Goal: Task Accomplishment & Management: Use online tool/utility

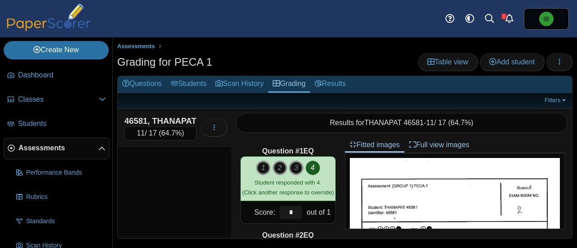
scroll to position [45, 0]
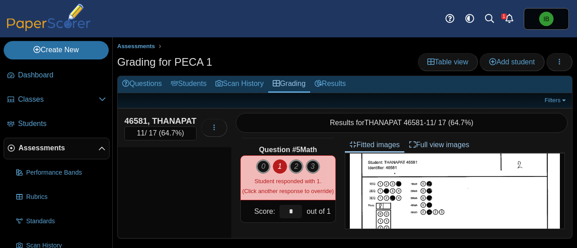
click at [46, 147] on span "Assessments" at bounding box center [58, 148] width 80 height 10
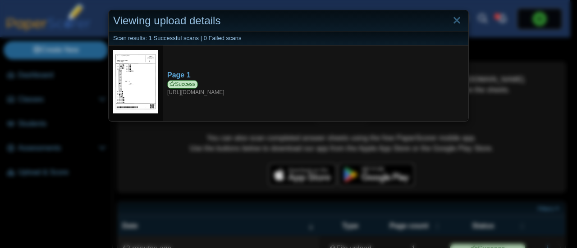
scroll to position [90, 0]
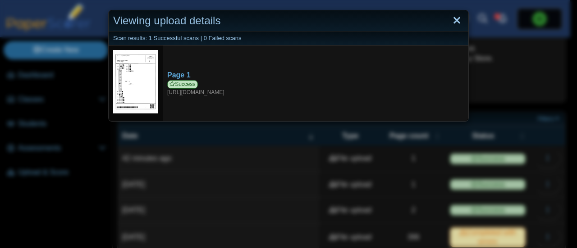
click at [457, 20] on link "Close" at bounding box center [457, 20] width 14 height 15
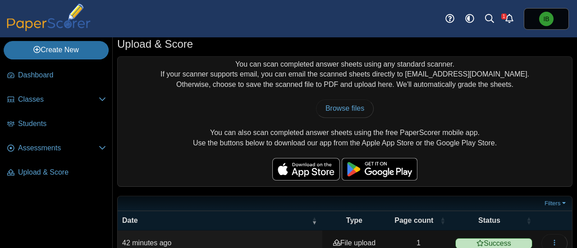
scroll to position [0, 0]
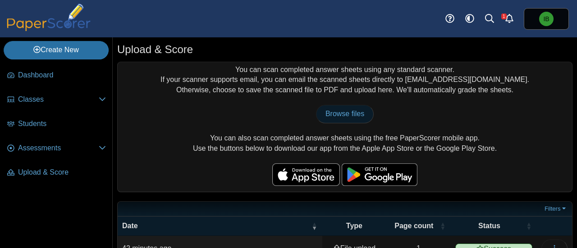
click at [326, 113] on span "Browse files" at bounding box center [345, 114] width 39 height 8
type input "**********"
click at [331, 117] on span "Browse files" at bounding box center [345, 114] width 39 height 8
type input "**********"
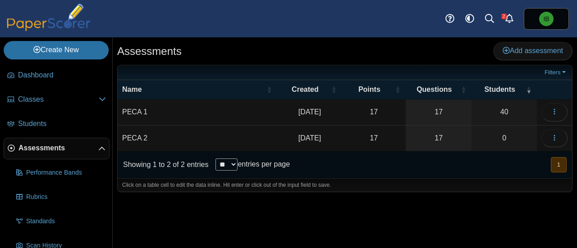
click at [133, 112] on td "PECA 1" at bounding box center [198, 113] width 160 height 26
click at [402, 204] on div "Assessments Add assessment 17" at bounding box center [345, 142] width 464 height 211
click at [560, 105] on button "button" at bounding box center [555, 112] width 26 height 18
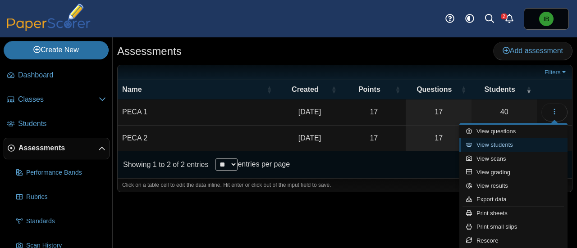
click at [505, 147] on link "View students" at bounding box center [513, 145] width 108 height 14
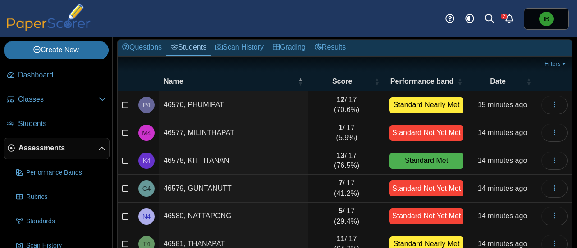
scroll to position [11, 0]
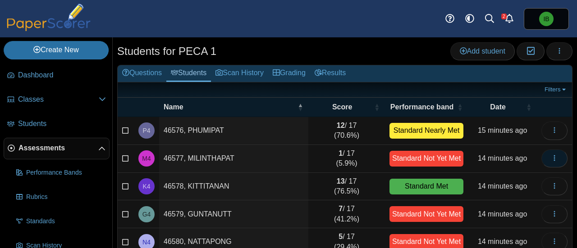
click at [551, 155] on icon "button" at bounding box center [554, 158] width 7 height 7
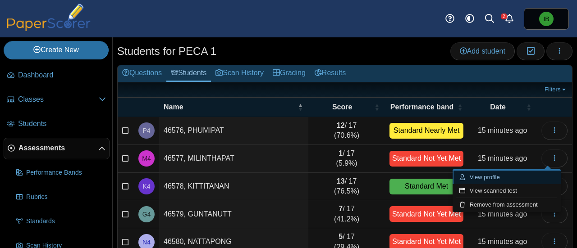
click at [493, 178] on link "View profile" at bounding box center [507, 178] width 108 height 14
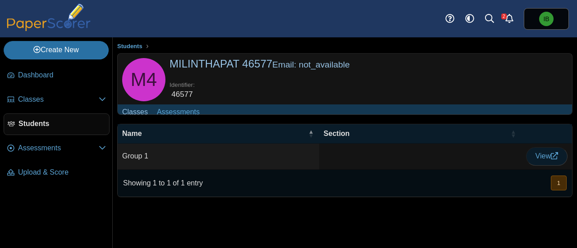
click at [536, 160] on span "View" at bounding box center [547, 156] width 23 height 8
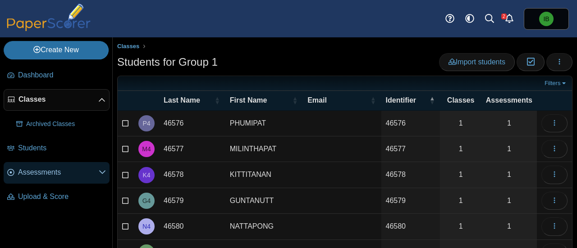
click at [43, 174] on span "Assessments" at bounding box center [58, 173] width 81 height 10
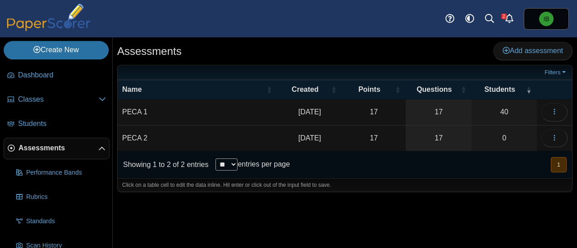
click at [137, 111] on td "PECA 1" at bounding box center [198, 113] width 160 height 26
click at [554, 111] on icon "button" at bounding box center [554, 111] width 7 height 7
click at [557, 112] on icon "button" at bounding box center [554, 111] width 7 height 7
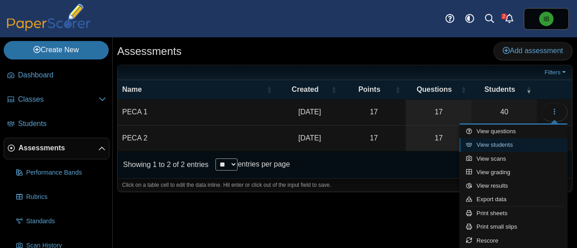
click at [505, 146] on link "View students" at bounding box center [513, 145] width 108 height 14
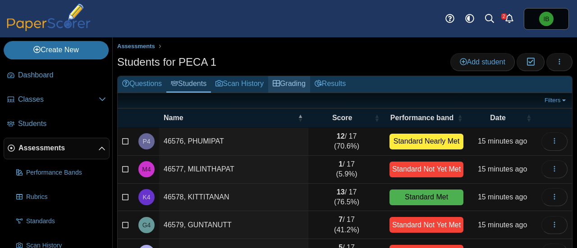
click at [298, 85] on link "Grading" at bounding box center [289, 84] width 42 height 17
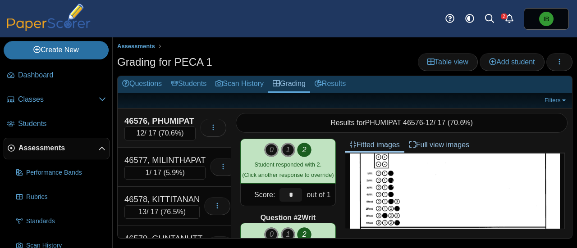
scroll to position [406, 0]
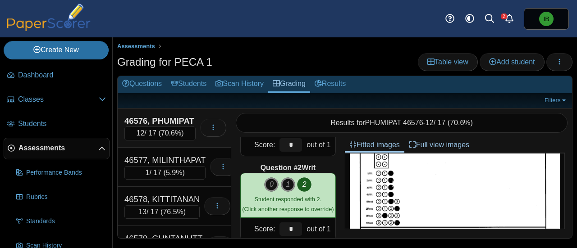
click at [48, 148] on span "Assessments" at bounding box center [58, 148] width 80 height 10
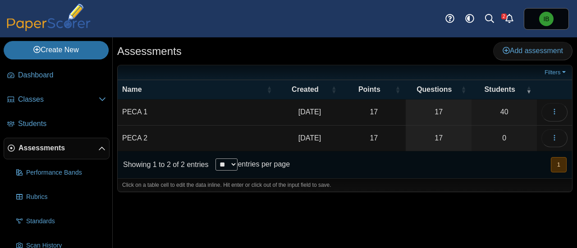
click at [53, 148] on span "Assessments" at bounding box center [58, 148] width 80 height 10
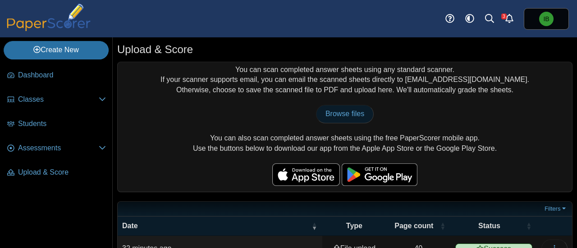
click at [328, 122] on link "Browse files" at bounding box center [345, 114] width 58 height 18
type input "**********"
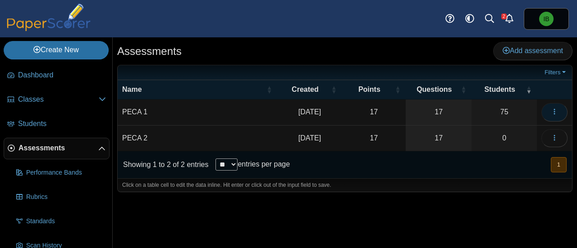
click at [551, 109] on button "button" at bounding box center [555, 112] width 26 height 18
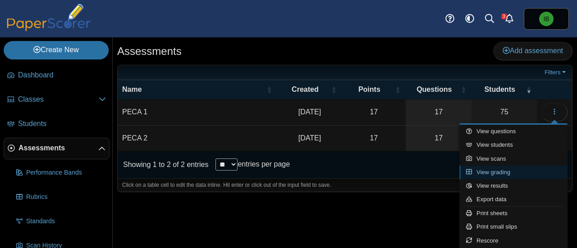
click at [505, 170] on link "View grading" at bounding box center [513, 173] width 108 height 14
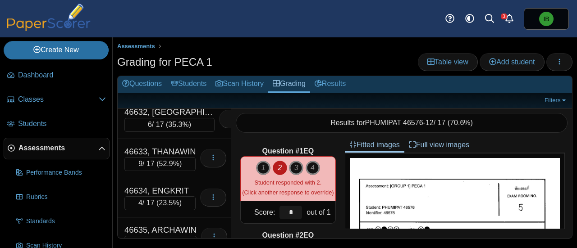
scroll to position [2300, 0]
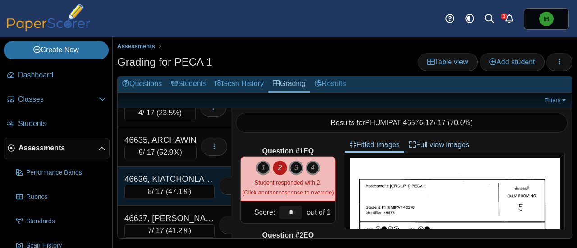
click at [183, 174] on div "46636, KIATCHONLAKORN" at bounding box center [169, 180] width 90 height 12
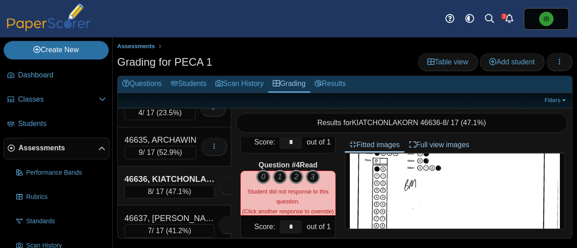
scroll to position [902, 0]
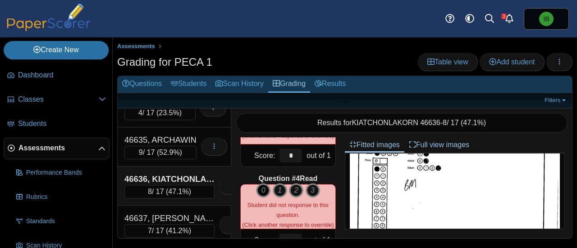
click at [260, 185] on icon "0" at bounding box center [263, 191] width 14 height 14
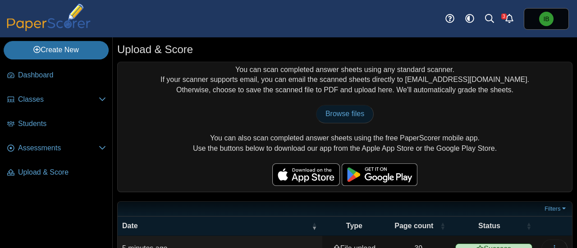
click at [338, 110] on span "Browse files" at bounding box center [345, 114] width 39 height 8
click at [338, 113] on span "Browse files" at bounding box center [345, 114] width 39 height 8
type input "**********"
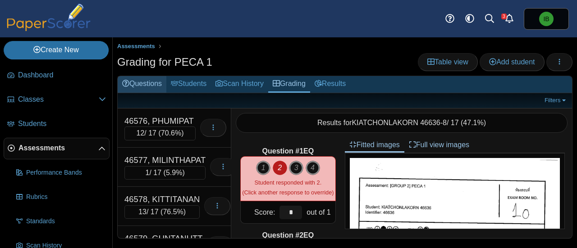
scroll to position [224, 0]
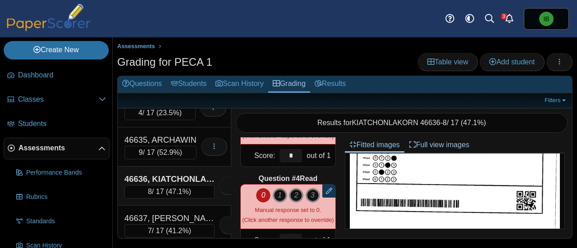
click at [52, 143] on span "Assessments" at bounding box center [58, 148] width 80 height 10
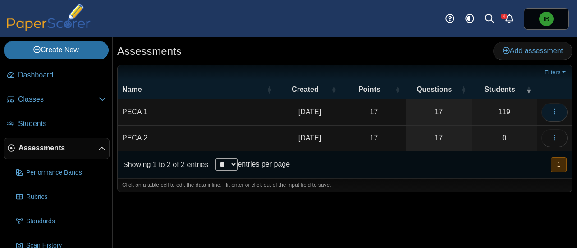
click at [552, 110] on icon "button" at bounding box center [554, 111] width 7 height 7
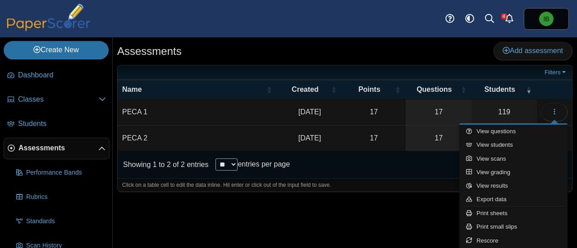
click at [48, 146] on span "Assessments" at bounding box center [58, 148] width 80 height 10
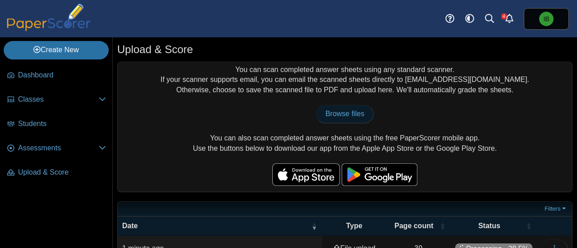
click at [333, 113] on span "Browse files" at bounding box center [345, 114] width 39 height 8
type input "**********"
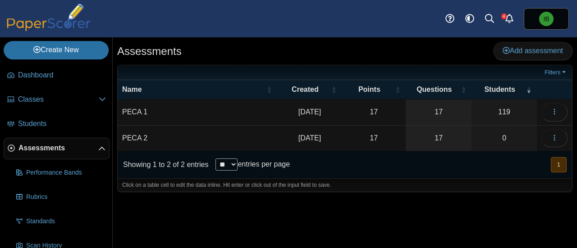
click at [40, 151] on span "Assessments" at bounding box center [58, 148] width 80 height 10
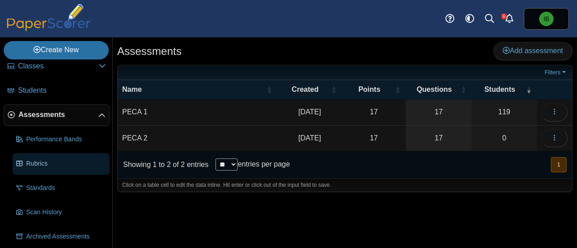
scroll to position [45, 0]
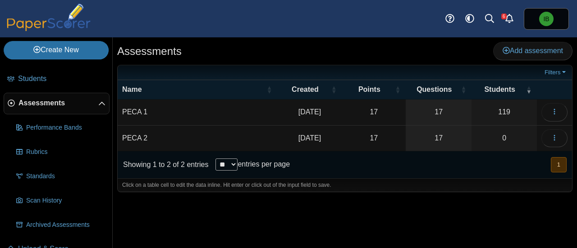
click at [48, 103] on span "Assessments" at bounding box center [58, 103] width 80 height 10
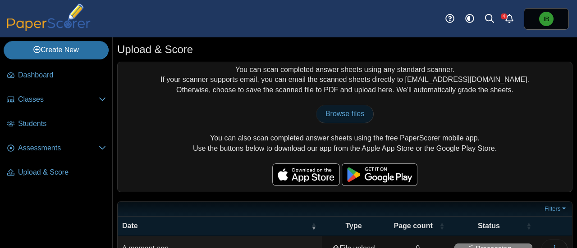
click at [322, 113] on link "Browse files" at bounding box center [345, 114] width 58 height 18
type input "**********"
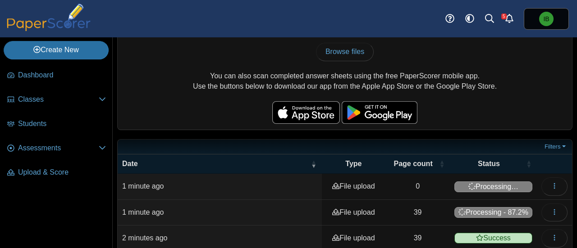
scroll to position [45, 0]
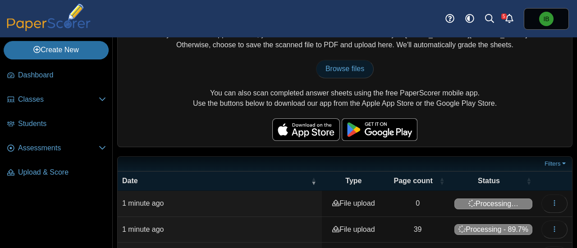
click at [341, 71] on span "Browse files" at bounding box center [345, 69] width 39 height 8
type input "**********"
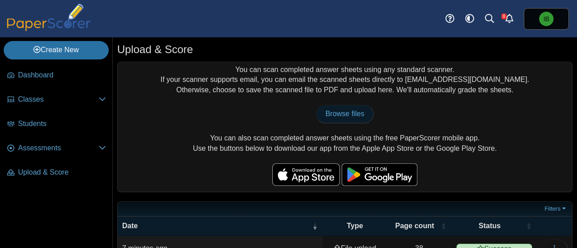
click at [328, 118] on link "Browse files" at bounding box center [345, 114] width 58 height 18
type input "**********"
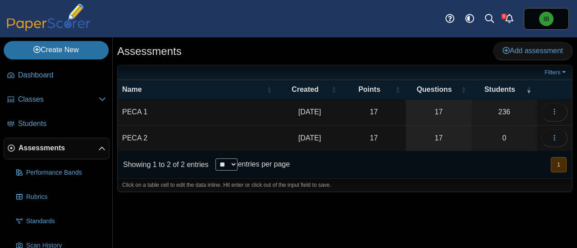
click at [49, 145] on span "Assessments" at bounding box center [58, 148] width 80 height 10
click at [553, 109] on icon "button" at bounding box center [554, 111] width 7 height 7
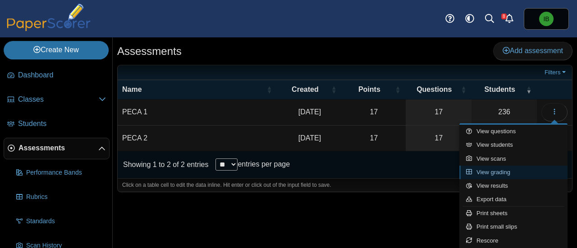
click at [502, 170] on link "View grading" at bounding box center [513, 173] width 108 height 14
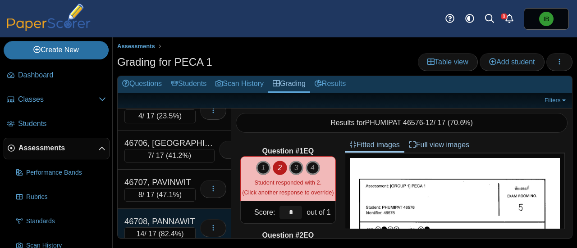
scroll to position [5093, 0]
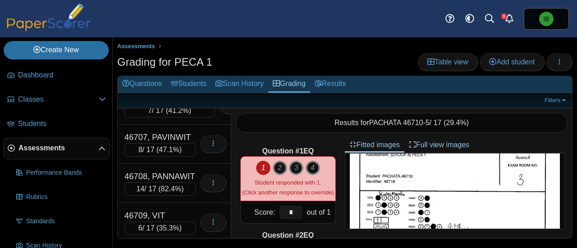
scroll to position [45, 0]
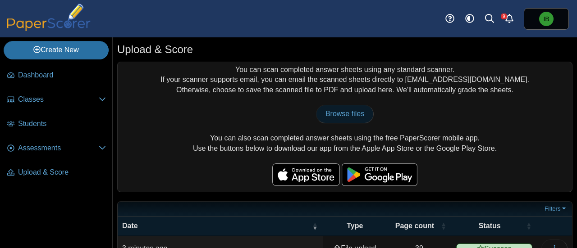
click at [335, 111] on span "Browse files" at bounding box center [345, 114] width 39 height 8
type input "**********"
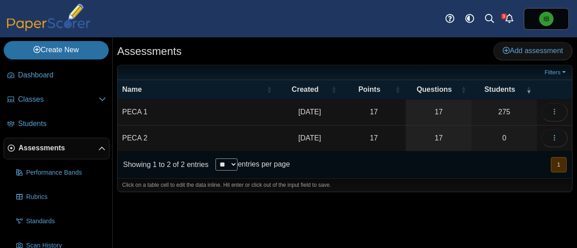
click at [42, 147] on span "Assessments" at bounding box center [58, 148] width 80 height 10
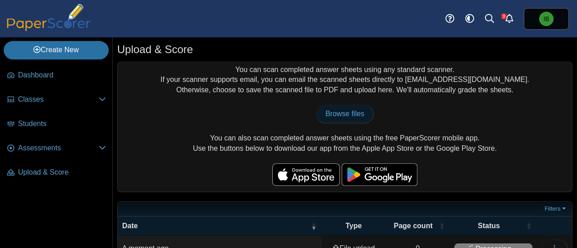
click at [330, 113] on span "Browse files" at bounding box center [345, 114] width 39 height 8
type input "**********"
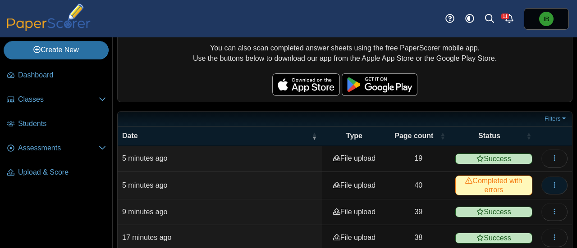
click at [551, 182] on icon "button" at bounding box center [554, 185] width 7 height 7
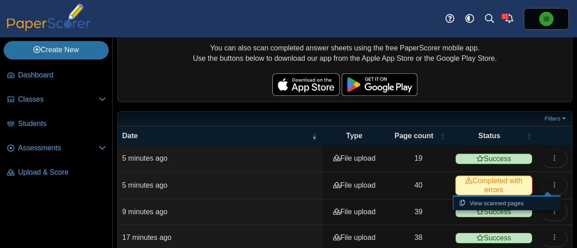
click at [512, 202] on link "View scanned pages" at bounding box center [507, 204] width 108 height 14
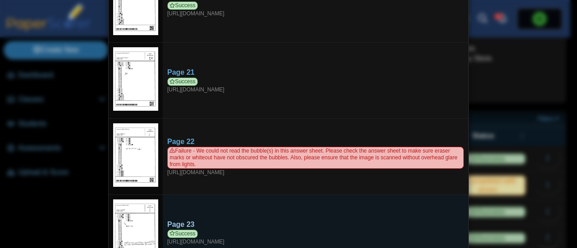
scroll to position [1518, 0]
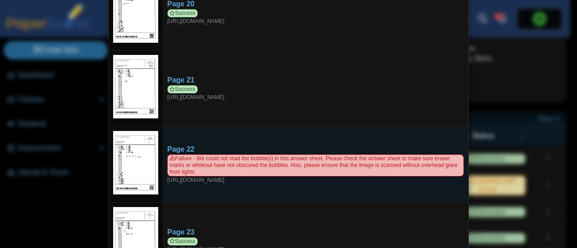
click at [140, 144] on img at bounding box center [135, 163] width 45 height 64
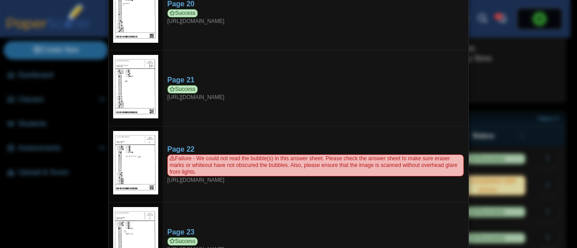
click at [508, 55] on div "Viewing upload details Scan results: 39 Successful scans | 1 Failed scans Page …" at bounding box center [288, 124] width 577 height 248
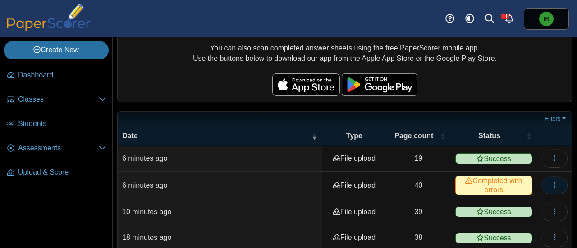
click at [554, 182] on use "button" at bounding box center [554, 185] width 1 height 6
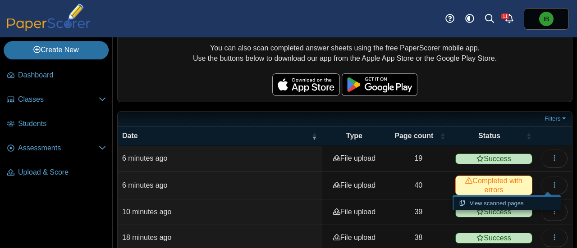
click at [501, 201] on link "View scanned pages" at bounding box center [507, 204] width 108 height 14
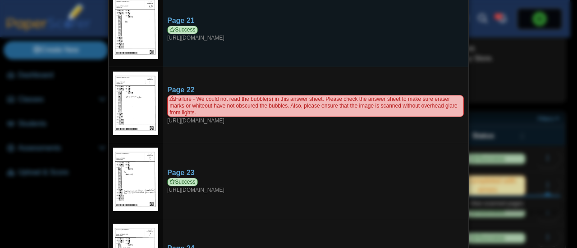
scroll to position [1578, 0]
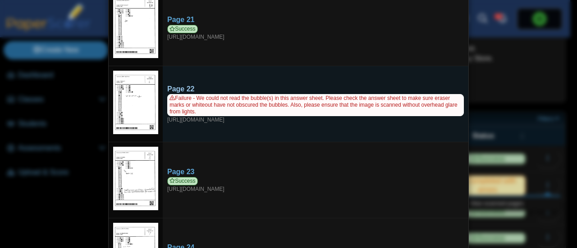
click at [186, 94] on span "Failure - We could not read the bubble(s) in this answer sheet. Please check th…" at bounding box center [315, 105] width 297 height 22
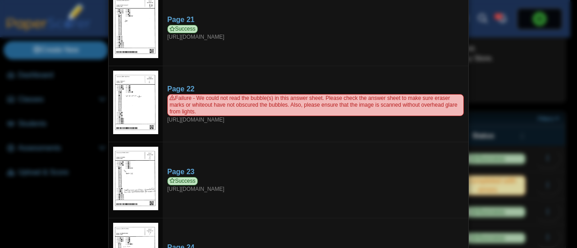
click at [79, 60] on div "Viewing upload details Scan results: 39 Successful scans | 1 Failed scans Page …" at bounding box center [288, 124] width 577 height 248
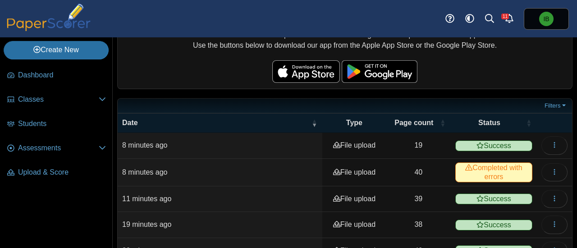
scroll to position [0, 0]
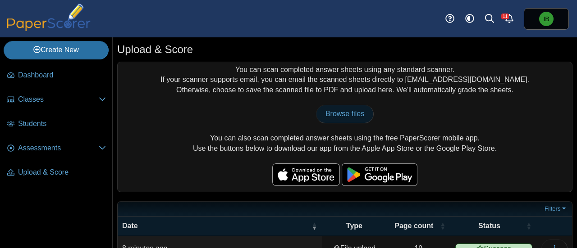
click at [347, 114] on span "Browse files" at bounding box center [345, 114] width 39 height 8
type input "**********"
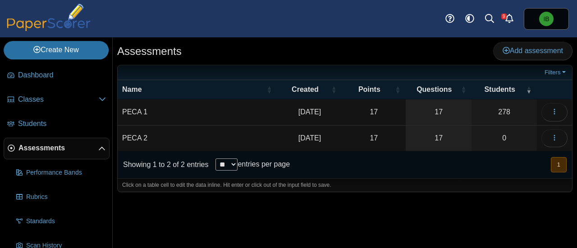
click at [45, 146] on span "Assessments" at bounding box center [58, 148] width 80 height 10
click at [553, 112] on icon "button" at bounding box center [554, 111] width 7 height 7
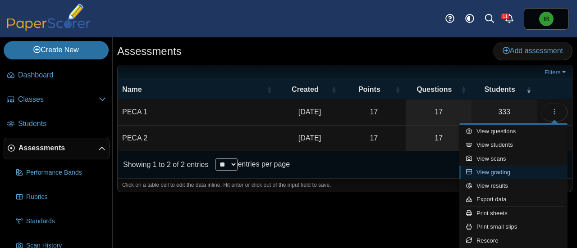
click at [499, 173] on link "View grading" at bounding box center [513, 173] width 108 height 14
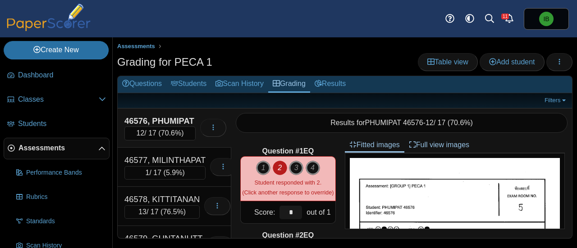
click at [41, 147] on span "Assessments" at bounding box center [58, 148] width 80 height 10
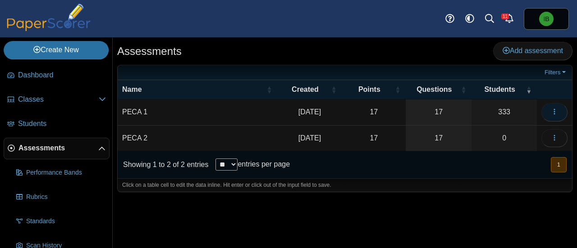
click at [554, 113] on icon "button" at bounding box center [554, 111] width 7 height 7
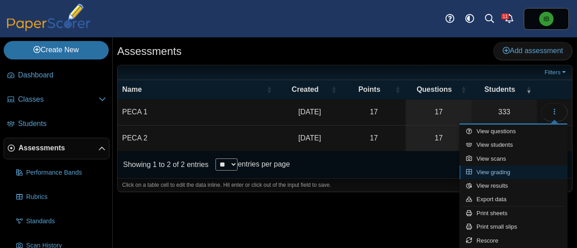
click at [496, 172] on link "View grading" at bounding box center [513, 173] width 108 height 14
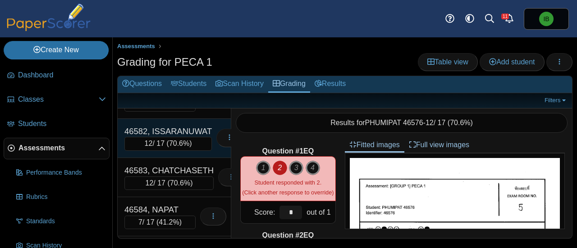
scroll to position [361, 0]
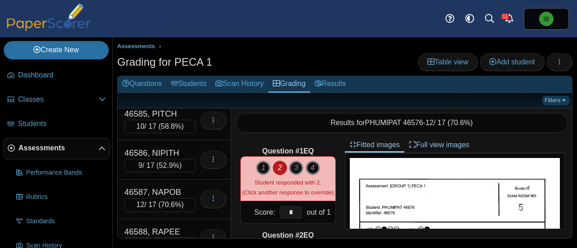
click at [548, 99] on link "Filters" at bounding box center [556, 100] width 28 height 9
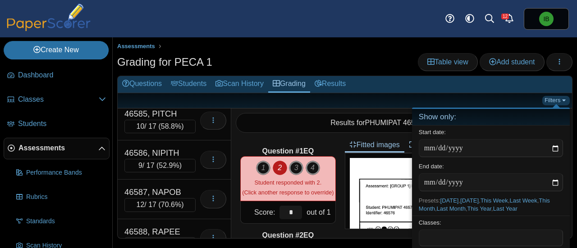
click at [554, 101] on link "Filters" at bounding box center [556, 100] width 28 height 9
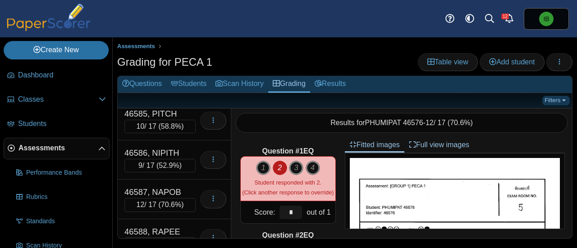
click at [549, 99] on link "Filters" at bounding box center [556, 100] width 28 height 9
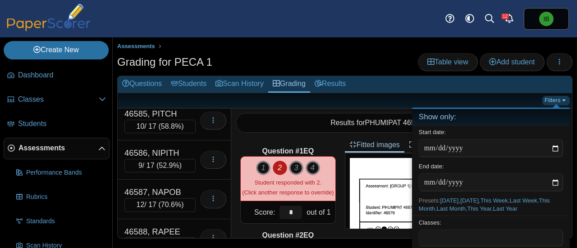
click at [553, 101] on link "Filters" at bounding box center [556, 100] width 28 height 9
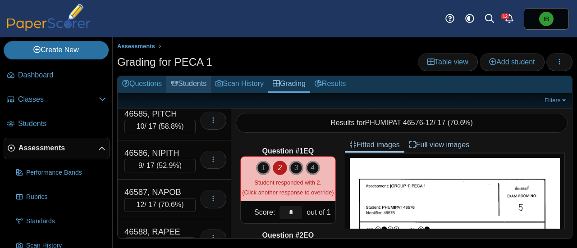
click at [196, 85] on link "Students" at bounding box center [188, 84] width 45 height 17
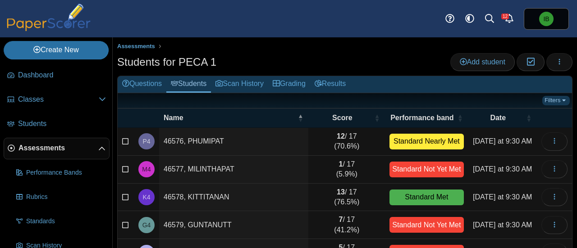
click at [552, 100] on link "Filters" at bounding box center [556, 100] width 28 height 9
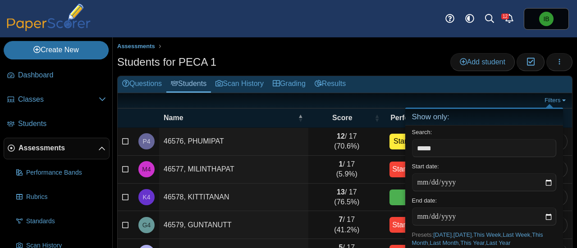
type input "*****"
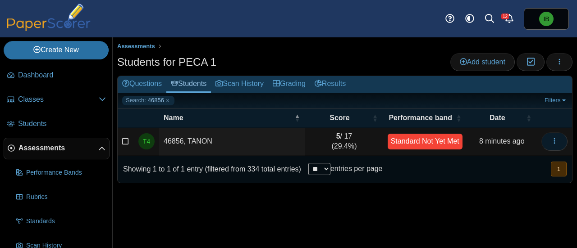
click at [554, 142] on icon "button" at bounding box center [554, 141] width 7 height 7
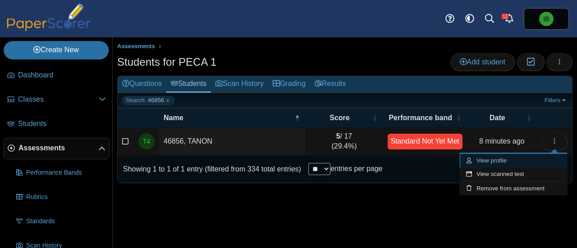
click at [495, 164] on link "View profile" at bounding box center [513, 161] width 108 height 14
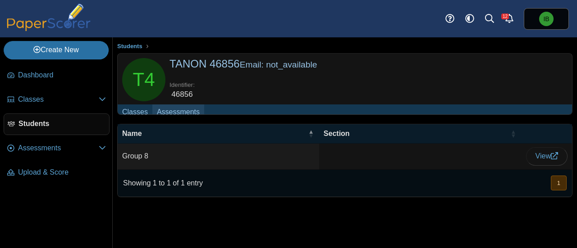
click at [188, 110] on link "Assessments" at bounding box center [178, 113] width 52 height 17
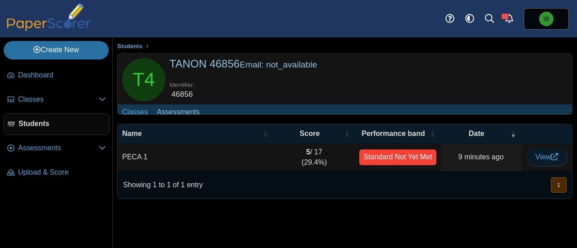
click at [543, 161] on span "View" at bounding box center [547, 157] width 23 height 8
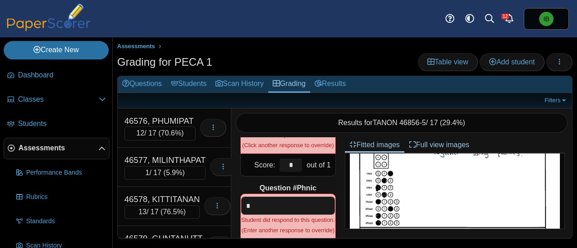
scroll to position [225, 0]
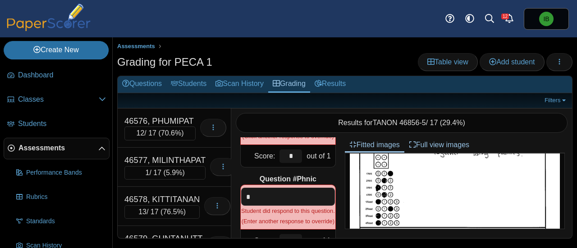
click at [271, 175] on b "Question #Phnic" at bounding box center [288, 180] width 57 height 10
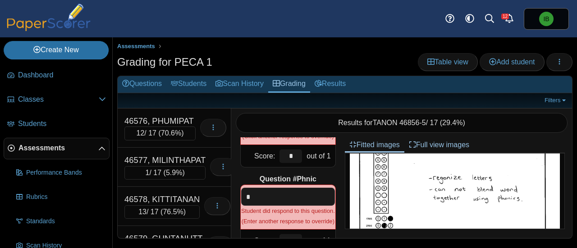
click at [297, 175] on b "Question #Phnic" at bounding box center [288, 180] width 57 height 10
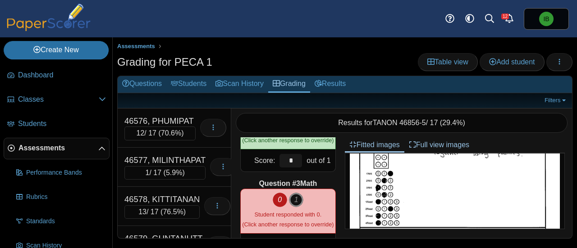
scroll to position [1128, 0]
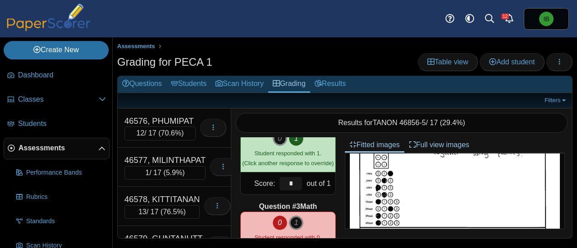
click at [62, 146] on span "Assessments" at bounding box center [58, 148] width 80 height 10
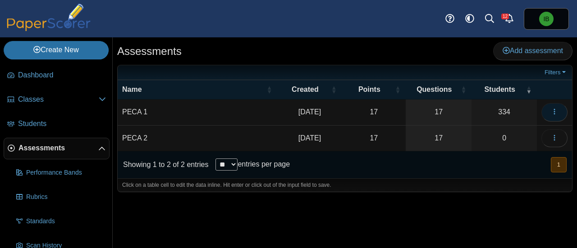
click at [554, 109] on icon "button" at bounding box center [554, 111] width 7 height 7
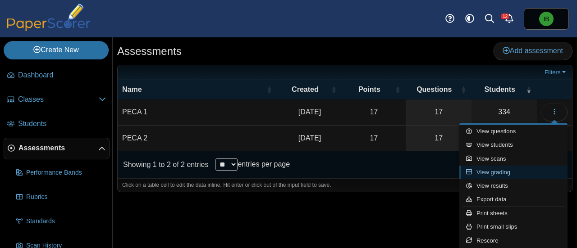
click at [506, 170] on link "View grading" at bounding box center [513, 173] width 108 height 14
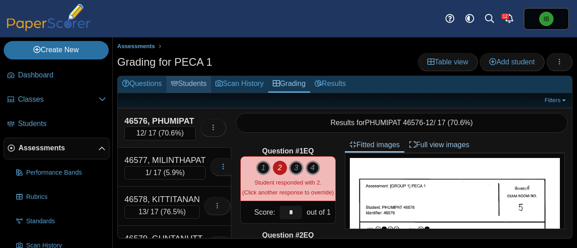
click at [198, 85] on link "Students" at bounding box center [188, 84] width 45 height 17
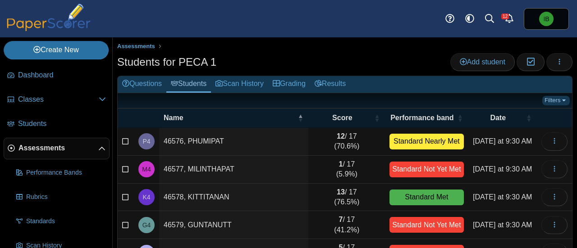
click at [543, 99] on link "Filters" at bounding box center [556, 100] width 28 height 9
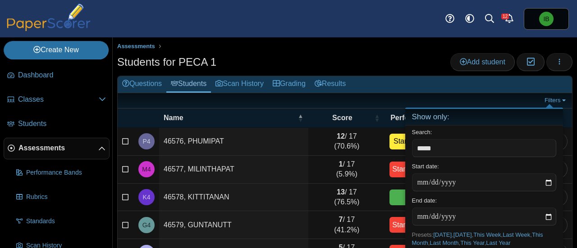
type input "*****"
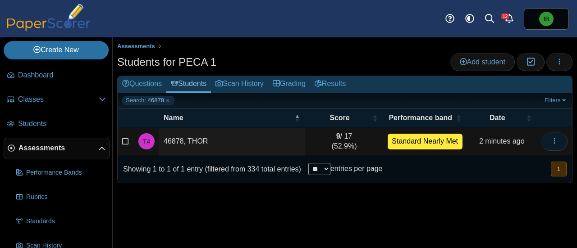
click at [555, 141] on icon "button" at bounding box center [554, 141] width 7 height 7
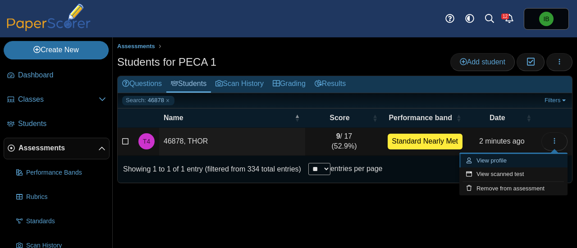
click at [508, 161] on link "View profile" at bounding box center [513, 161] width 108 height 14
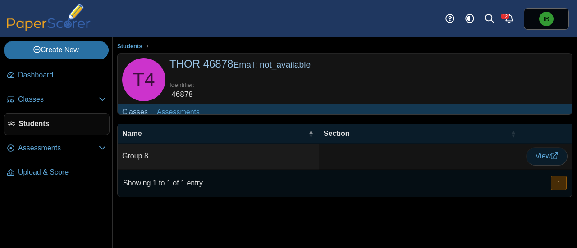
click at [556, 159] on icon at bounding box center [554, 155] width 7 height 7
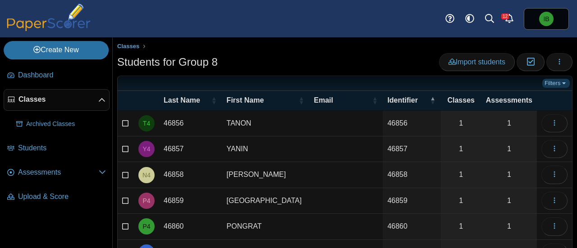
click at [547, 83] on link "Filters" at bounding box center [556, 83] width 28 height 9
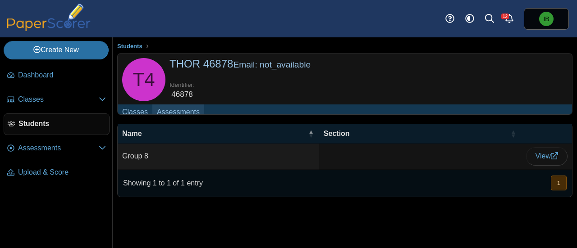
click at [167, 112] on link "Assessments" at bounding box center [178, 113] width 52 height 17
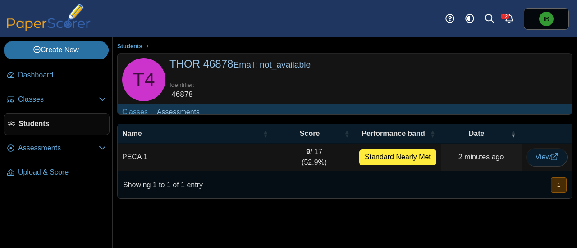
click at [546, 161] on span "View" at bounding box center [547, 157] width 23 height 8
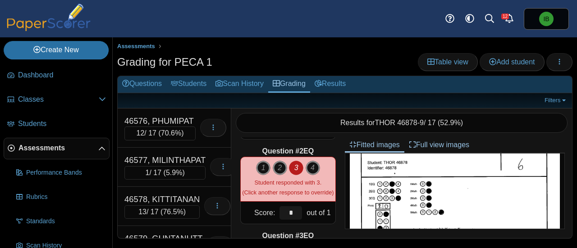
scroll to position [90, 0]
